Goal: Transaction & Acquisition: Purchase product/service

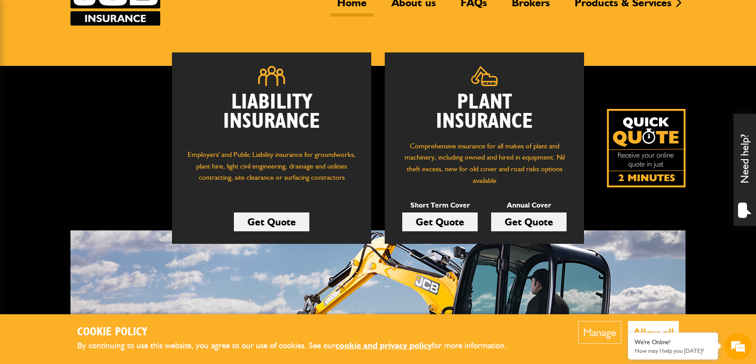
scroll to position [90, 0]
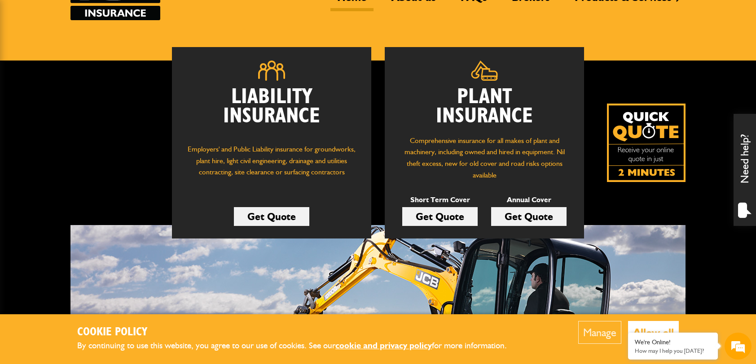
click at [460, 219] on link "Get Quote" at bounding box center [439, 216] width 75 height 19
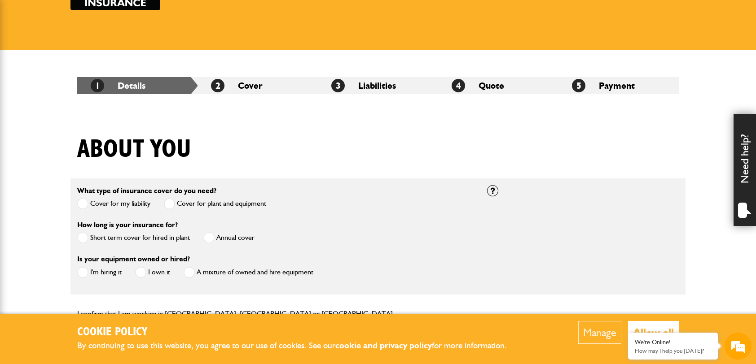
scroll to position [135, 0]
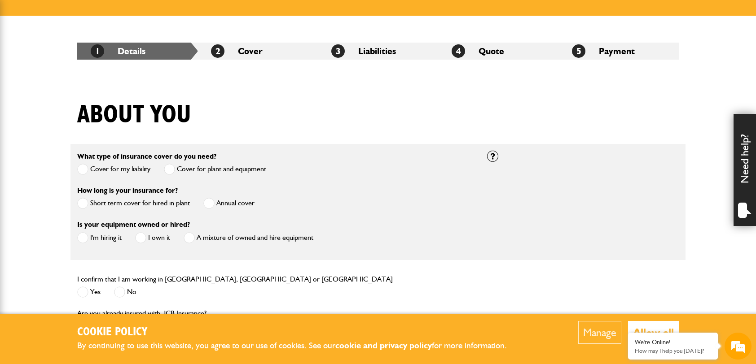
click at [165, 206] on label "Short term cover for hired in plant" at bounding box center [133, 203] width 113 height 11
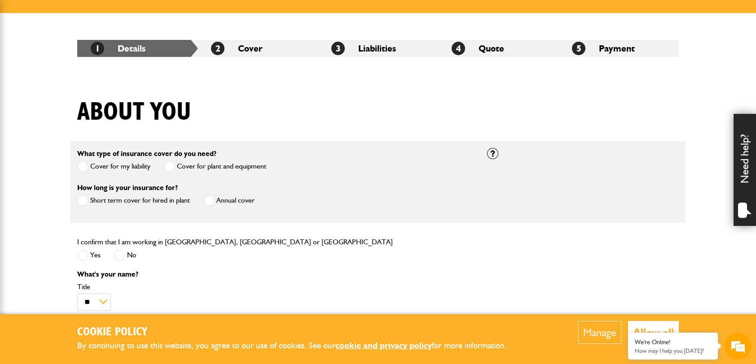
scroll to position [179, 0]
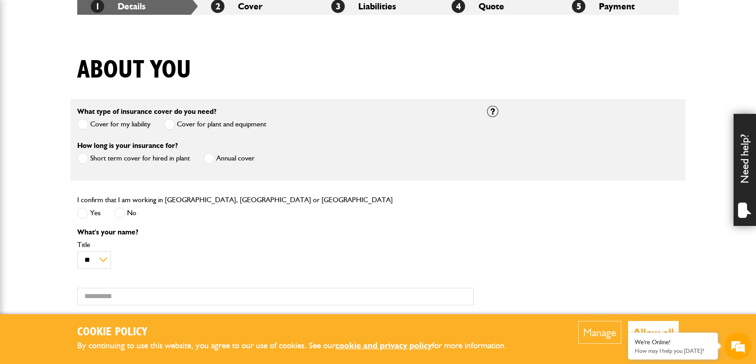
click at [85, 211] on span at bounding box center [82, 213] width 11 height 11
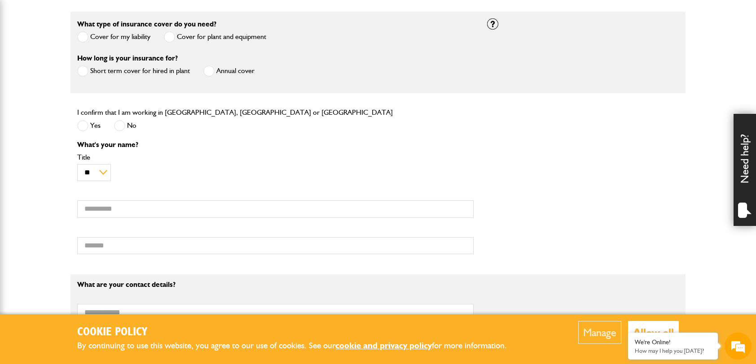
scroll to position [241, 0]
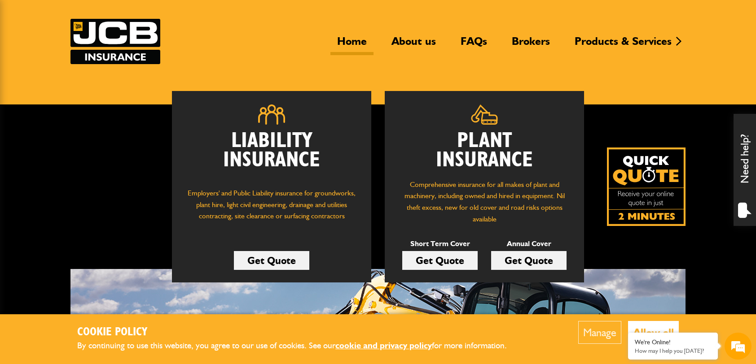
scroll to position [135, 0]
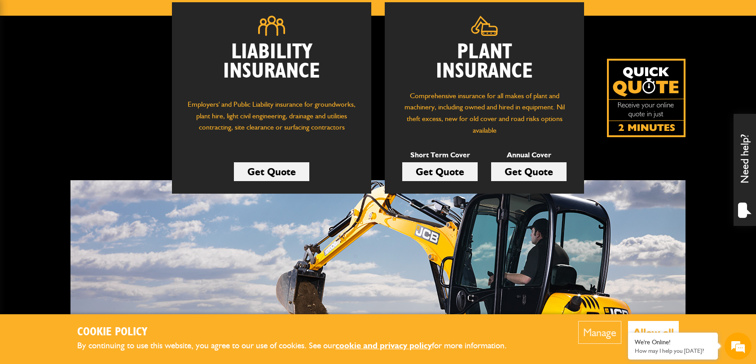
click at [453, 172] on link "Get Quote" at bounding box center [439, 171] width 75 height 19
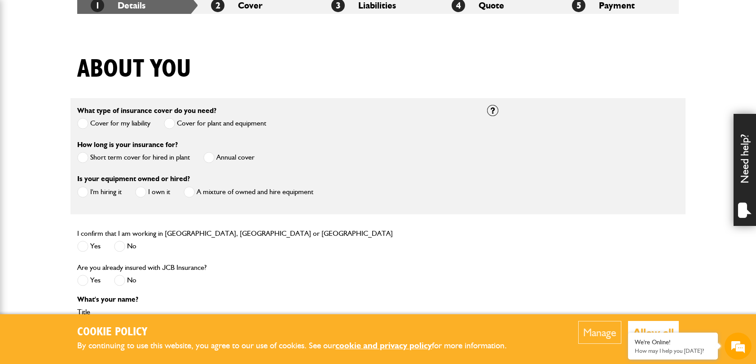
scroll to position [224, 0]
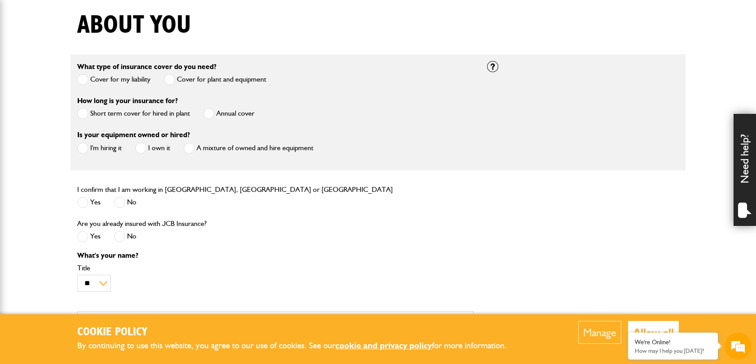
click at [85, 114] on span at bounding box center [82, 113] width 11 height 11
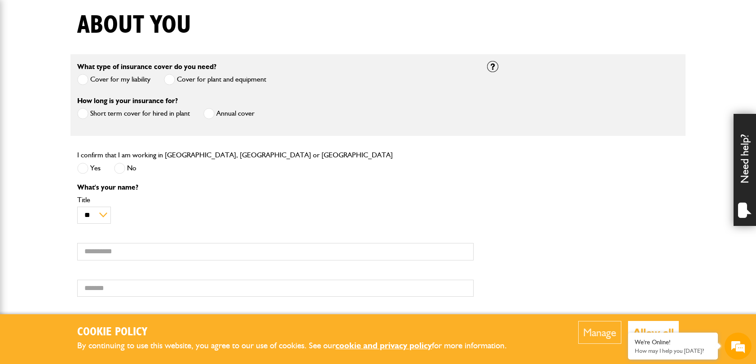
scroll to position [359, 0]
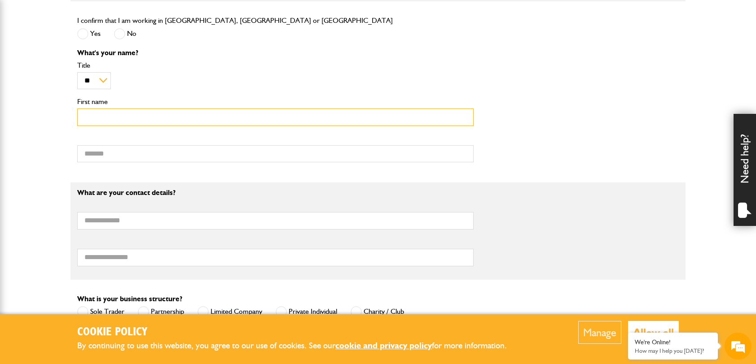
click at [88, 115] on input "First name" at bounding box center [275, 118] width 396 height 18
type input "*******"
type input "****"
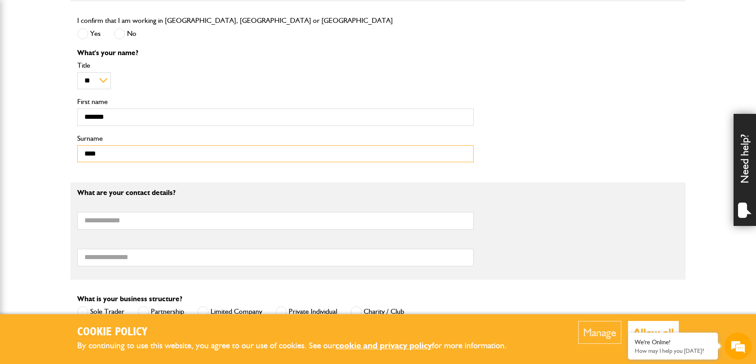
type input "**********"
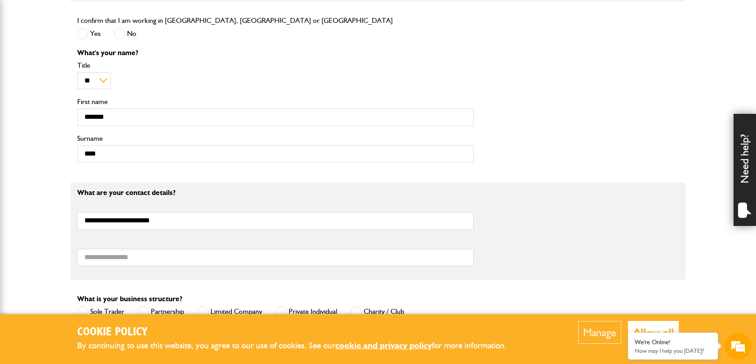
type input "**********"
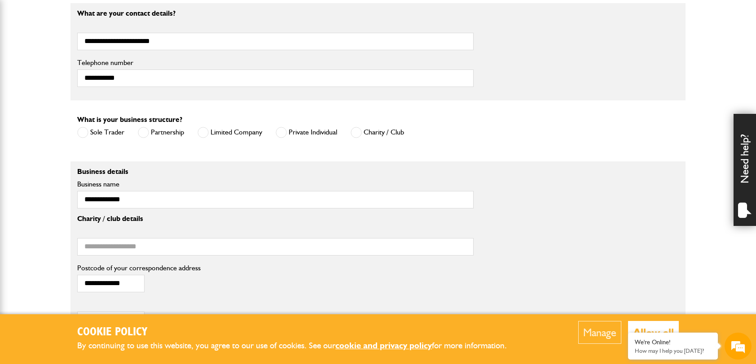
scroll to position [0, 0]
click at [205, 131] on span at bounding box center [202, 132] width 11 height 11
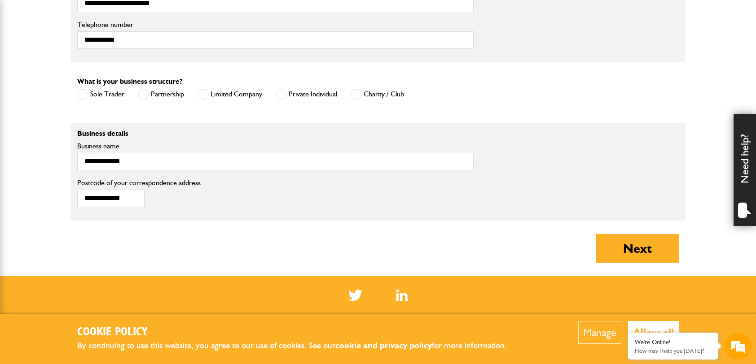
scroll to position [628, 0]
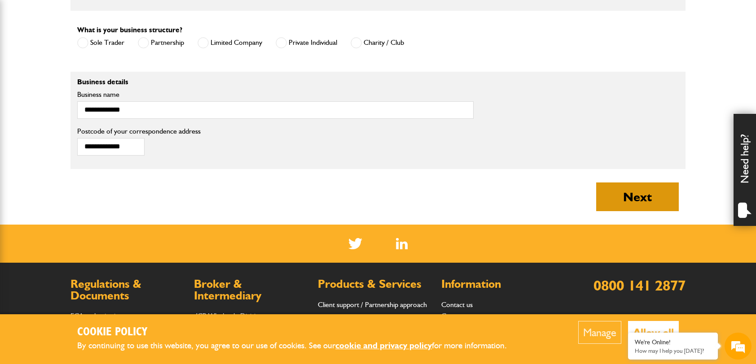
click at [623, 198] on button "Next" at bounding box center [637, 197] width 83 height 29
type input "**********"
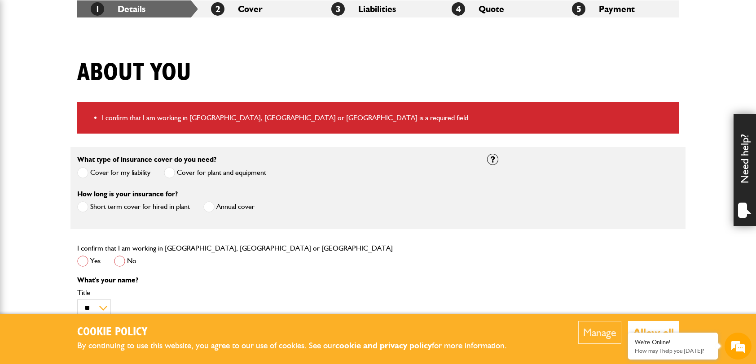
scroll to position [224, 0]
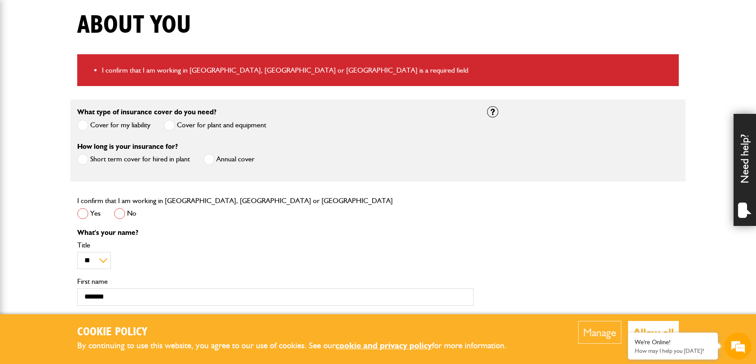
click at [91, 215] on label "Yes" at bounding box center [88, 213] width 23 height 11
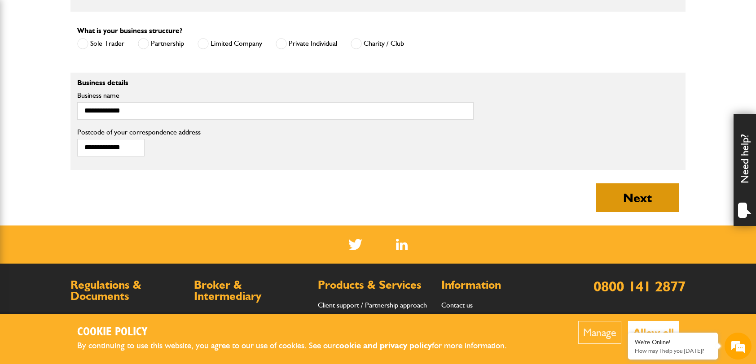
scroll to position [0, 0]
click at [633, 196] on button "Next" at bounding box center [637, 198] width 83 height 29
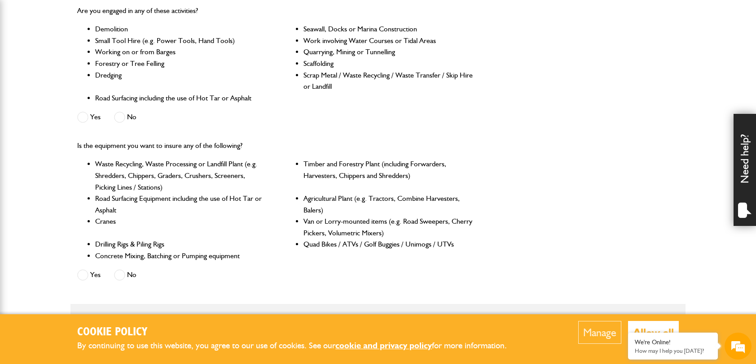
scroll to position [269, 0]
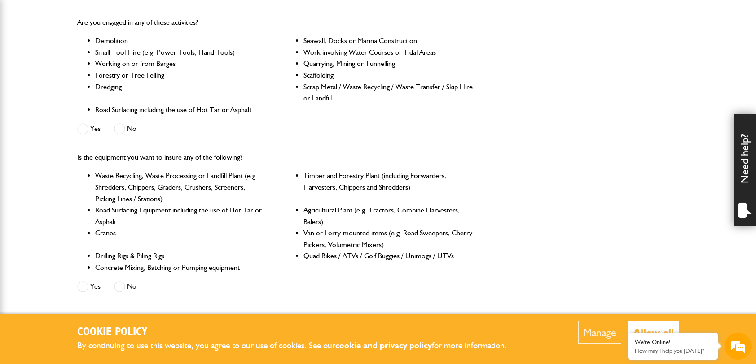
click at [83, 126] on span at bounding box center [82, 128] width 11 height 11
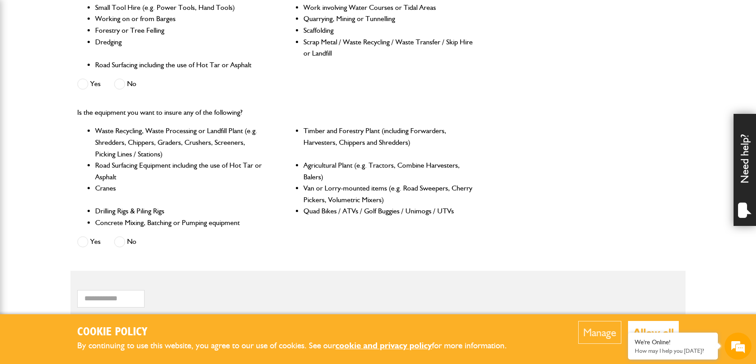
scroll to position [359, 0]
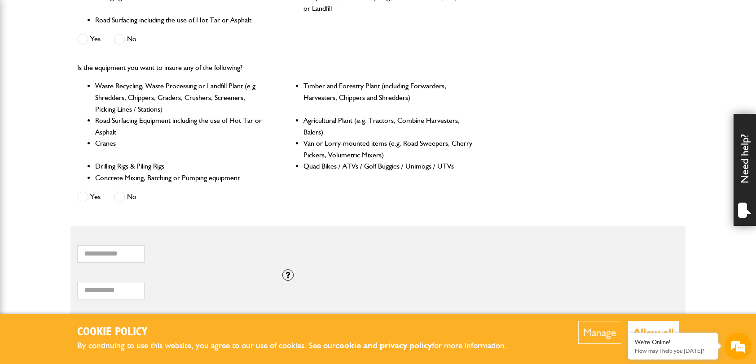
click at [83, 200] on span at bounding box center [82, 197] width 11 height 11
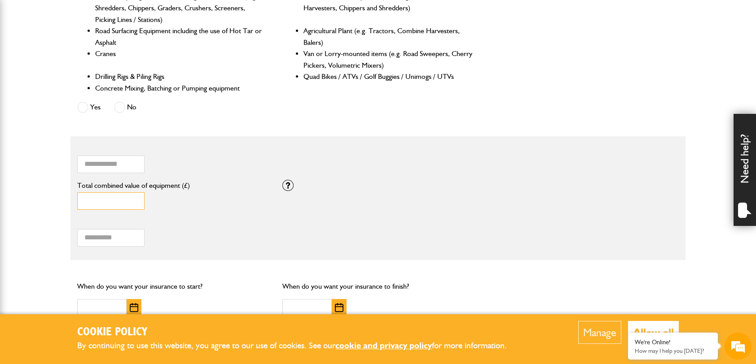
click at [109, 201] on input "*" at bounding box center [110, 202] width 67 height 18
type input "*****"
click at [123, 232] on input "Total hiring fees" at bounding box center [110, 238] width 67 height 18
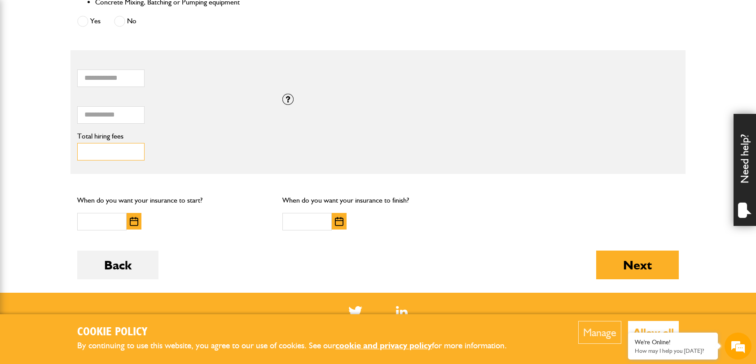
scroll to position [538, 0]
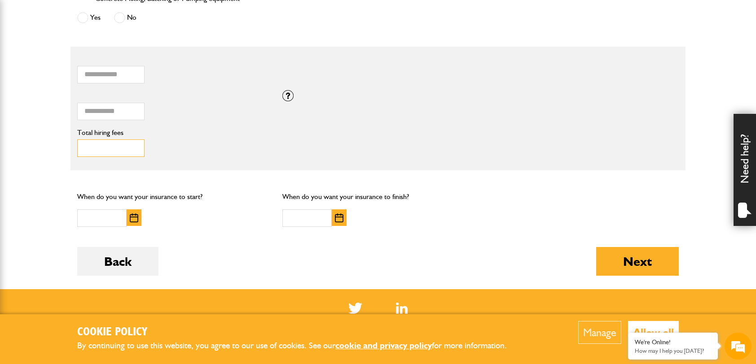
type input "***"
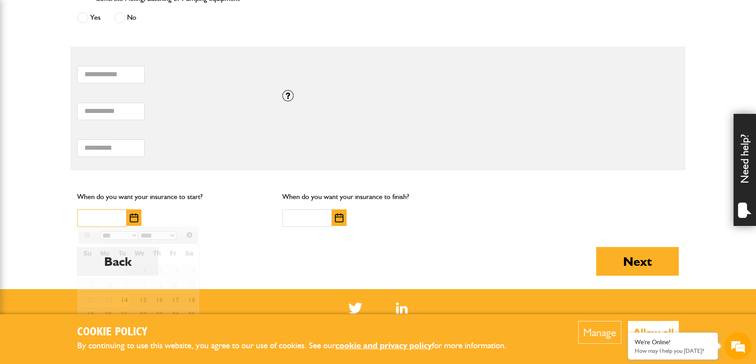
click at [105, 216] on input "text" at bounding box center [101, 219] width 49 height 18
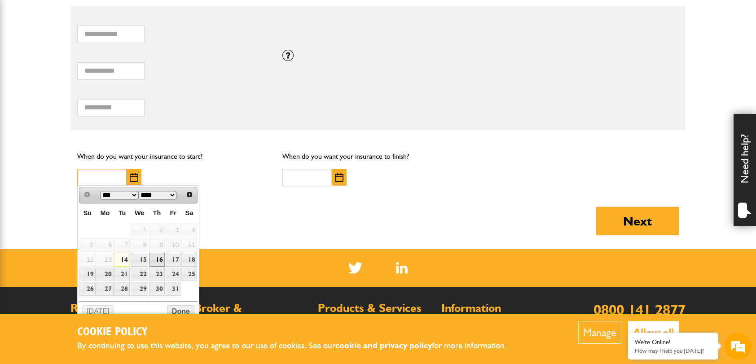
scroll to position [628, 0]
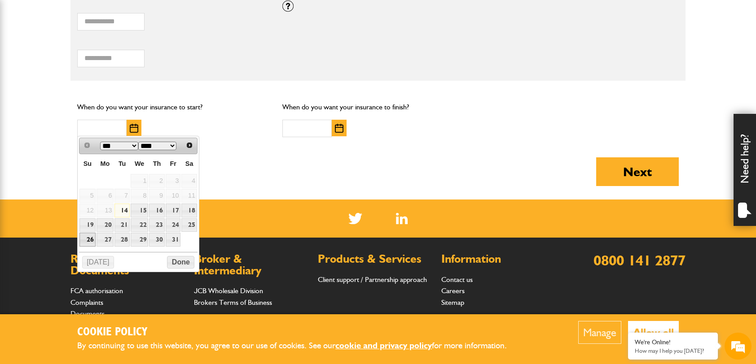
click at [91, 238] on link "26" at bounding box center [87, 240] width 16 height 14
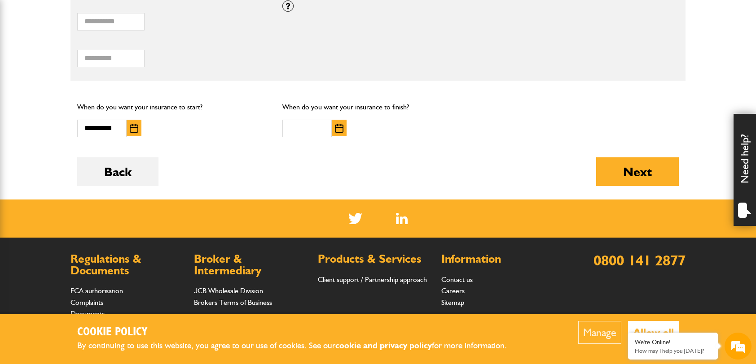
click at [133, 126] on img "button" at bounding box center [134, 128] width 9 height 9
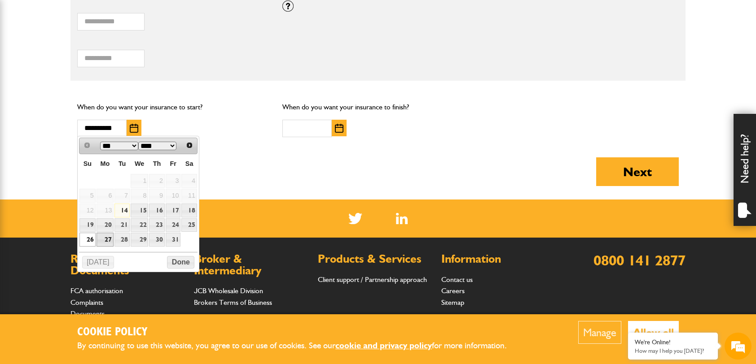
click at [109, 236] on link "27" at bounding box center [105, 240] width 18 height 14
type input "**********"
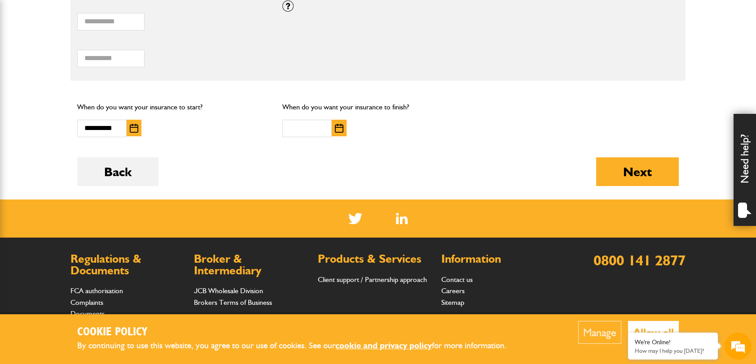
click at [346, 130] on button "button" at bounding box center [339, 128] width 15 height 17
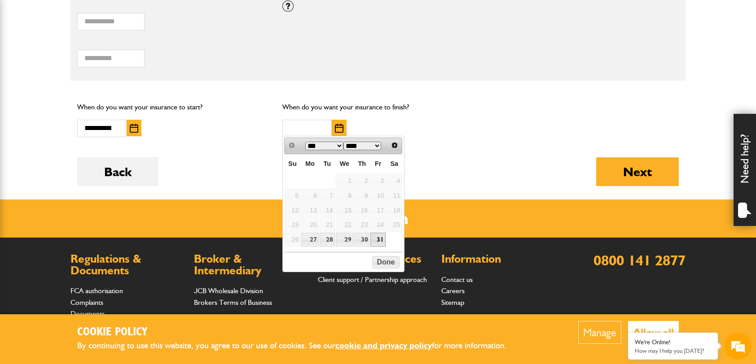
click at [376, 238] on link "31" at bounding box center [377, 240] width 15 height 14
type input "**********"
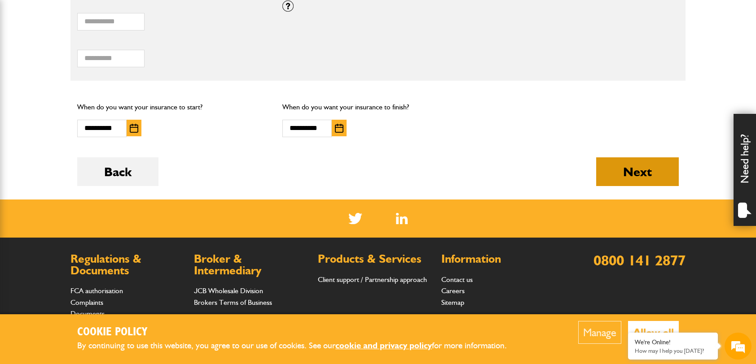
click at [637, 172] on button "Next" at bounding box center [637, 172] width 83 height 29
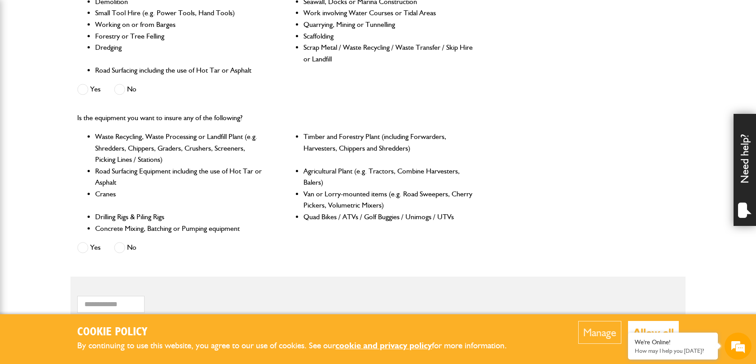
scroll to position [314, 0]
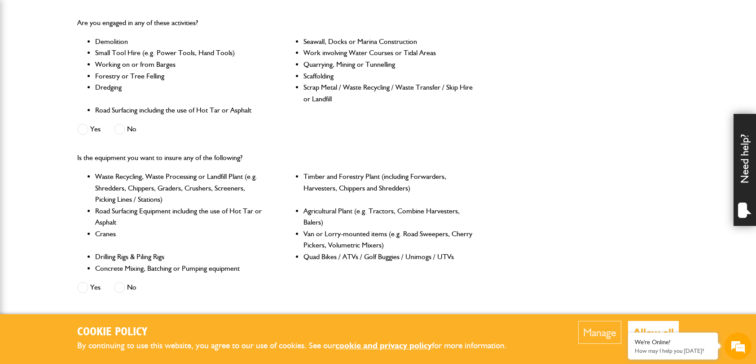
click at [118, 128] on span at bounding box center [119, 129] width 11 height 11
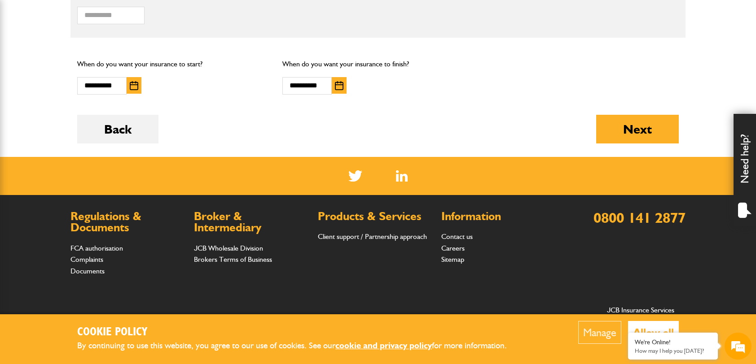
scroll to position [718, 0]
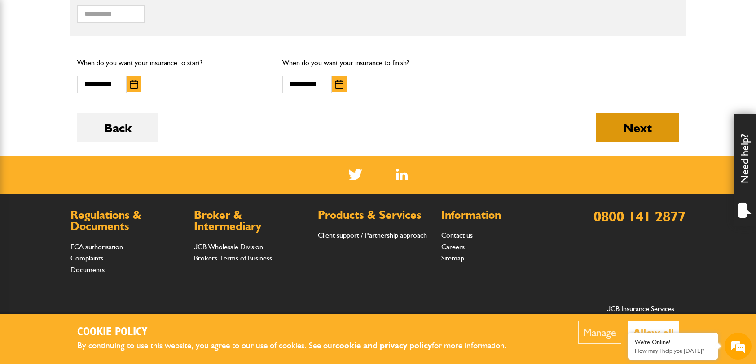
click at [634, 132] on button "Next" at bounding box center [637, 128] width 83 height 29
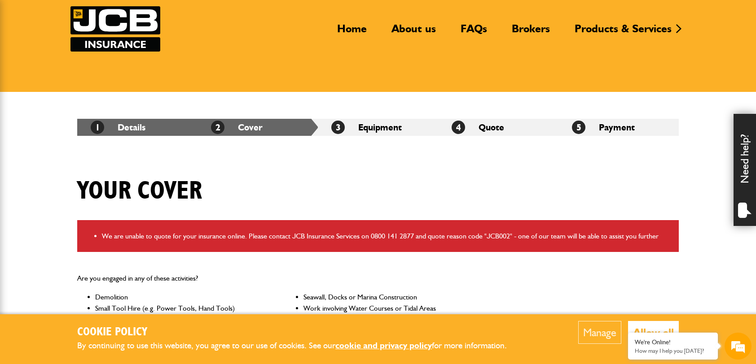
scroll to position [179, 0]
